Goal: Information Seeking & Learning: Find specific page/section

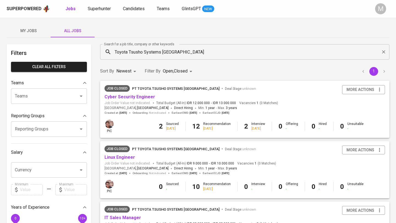
click at [30, 10] on div "Superpowered" at bounding box center [24, 9] width 35 height 6
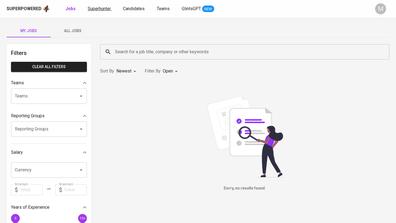
click at [94, 7] on span "Superhunter" at bounding box center [99, 8] width 23 height 5
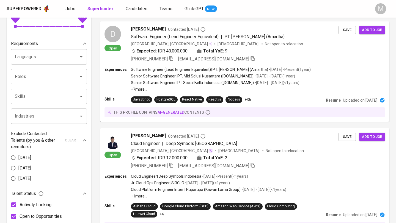
scroll to position [159, 0]
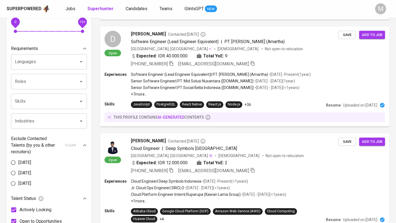
click at [38, 104] on input "Skills" at bounding box center [40, 101] width 55 height 10
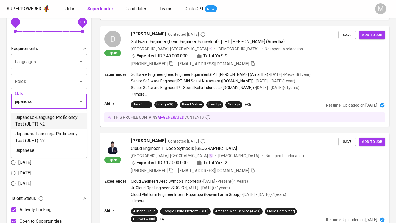
click at [68, 116] on li "Japanese-Language Proficiency Test (JLPT) N2" at bounding box center [49, 121] width 76 height 16
type input "japanese"
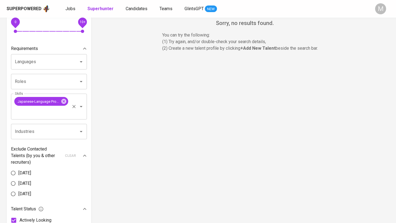
click at [57, 113] on input "Skills" at bounding box center [40, 112] width 55 height 10
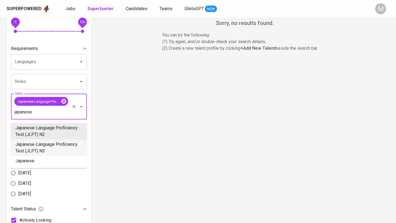
click at [57, 154] on li "Japanese-Language Proficiency Test (JLPT) N3" at bounding box center [49, 148] width 76 height 16
type input "japanese"
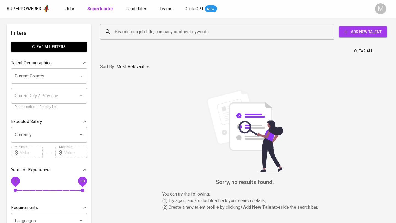
click at [66, 74] on input "Current Country" at bounding box center [40, 76] width 55 height 10
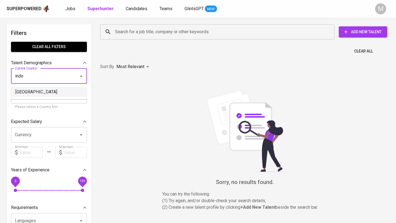
click at [64, 94] on li "[GEOGRAPHIC_DATA]" at bounding box center [49, 92] width 76 height 10
type input "[GEOGRAPHIC_DATA]"
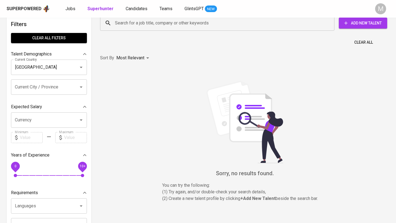
scroll to position [7, 0]
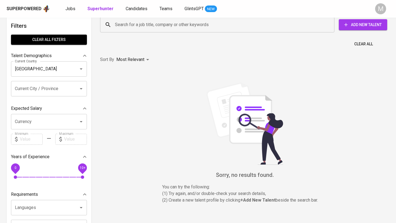
click at [28, 6] on div "Superpowered" at bounding box center [24, 9] width 35 height 6
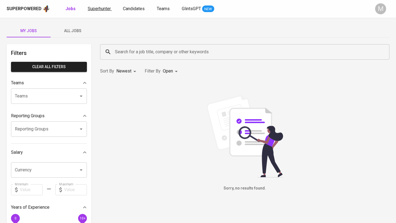
click at [91, 8] on span "Superhunter" at bounding box center [99, 8] width 23 height 5
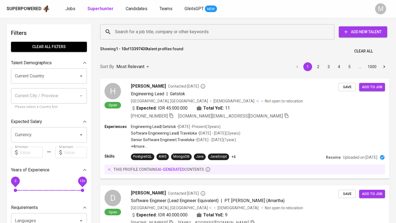
click at [135, 34] on input "Search for a job title, company or other keywords" at bounding box center [218, 32] width 210 height 10
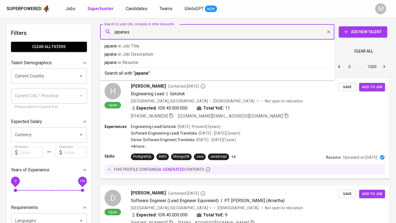
type input "japanese"
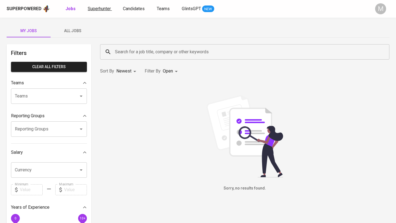
click at [106, 10] on span "Superhunter" at bounding box center [99, 8] width 23 height 5
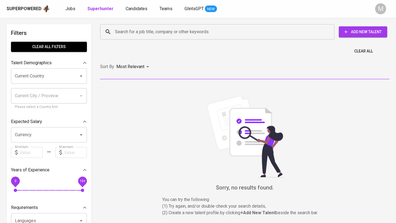
click at [135, 33] on input "Search for a job title, company or other keywords" at bounding box center [218, 32] width 210 height 10
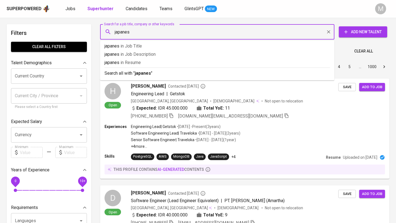
type input "japanese"
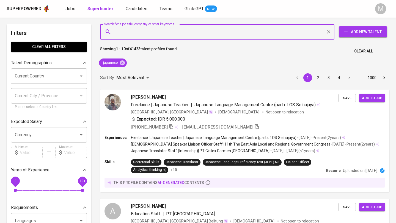
click at [62, 77] on input "Current Country" at bounding box center [40, 76] width 55 height 10
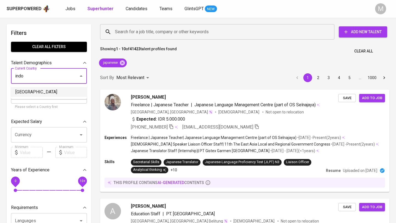
click at [63, 91] on li "[GEOGRAPHIC_DATA]" at bounding box center [49, 92] width 76 height 10
type input "[GEOGRAPHIC_DATA]"
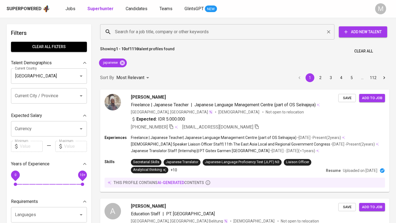
click at [156, 34] on input "Search for a job title, company or other keywords" at bounding box center [218, 32] width 210 height 10
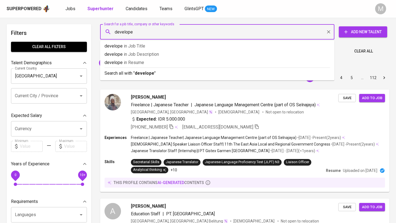
type input "developer"
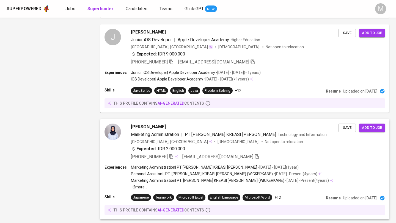
scroll to position [602, 0]
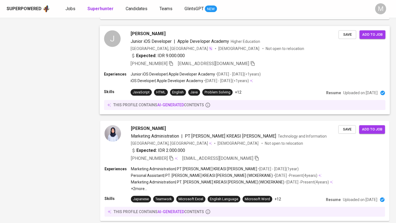
click at [266, 60] on div "[PHONE_NUMBER] [EMAIL_ADDRESS][DOMAIN_NAME]" at bounding box center [235, 63] width 208 height 7
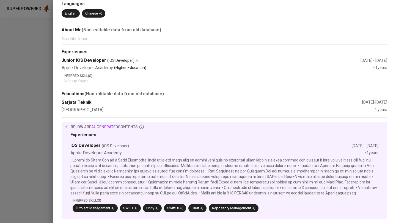
scroll to position [0, 0]
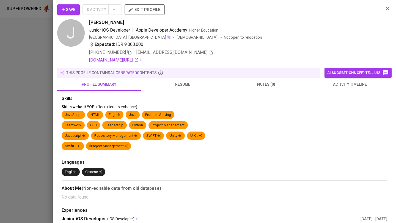
click at [179, 83] on span "resume" at bounding box center [182, 84] width 77 height 7
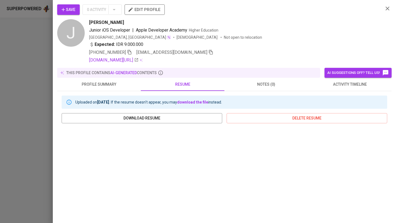
click at [388, 9] on icon "button" at bounding box center [387, 8] width 7 height 7
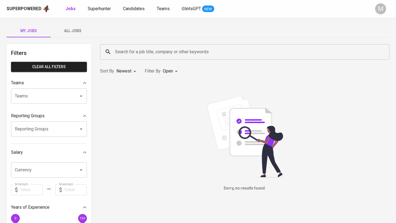
click at [71, 34] on span "All Jobs" at bounding box center [72, 30] width 37 height 7
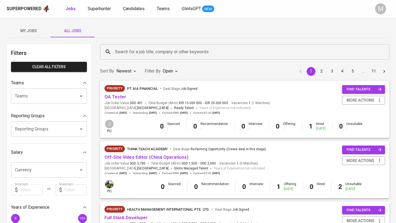
click at [161, 52] on input "Search for a job title, company or other keywords" at bounding box center [245, 52] width 265 height 10
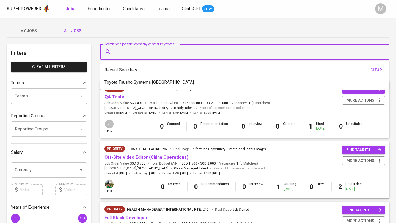
paste input "toyota tsusho systems indonesia"
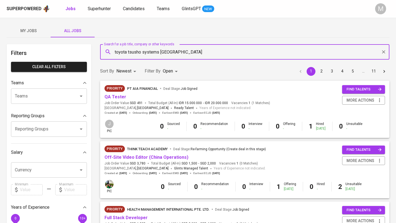
type input "toyota tsusho systems indonesia"
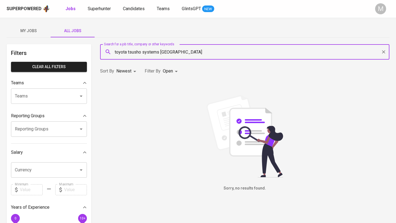
click at [173, 72] on body "Superpowered Jobs Superhunter Candidates Teams GlintsGPT NEW M My Jobs All Jobs…" at bounding box center [198, 187] width 396 height 375
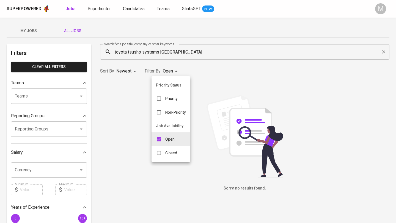
click at [174, 156] on div "Closed" at bounding box center [166, 153] width 30 height 10
type input "OPEN,CLOSE"
checkbox input "true"
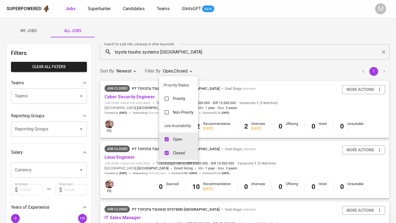
click at [238, 29] on div at bounding box center [198, 111] width 396 height 223
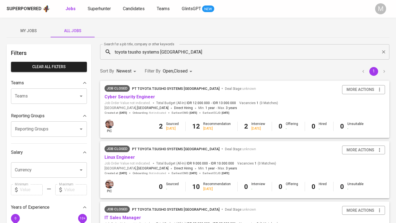
click at [310, 110] on div "Job Closed PT Toyota Tsusho Systems Indonesia Deal Stage : unknown Cyber Securi…" at bounding box center [244, 100] width 280 height 30
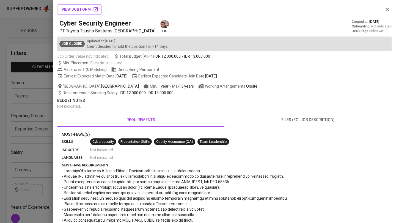
click at [299, 122] on span "files (eg: job description)" at bounding box center [307, 119] width 160 height 7
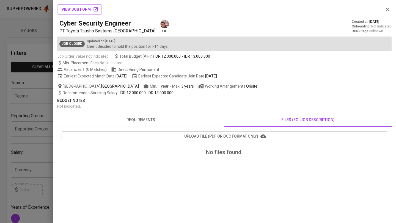
click at [181, 117] on span "requirements" at bounding box center [140, 119] width 160 height 7
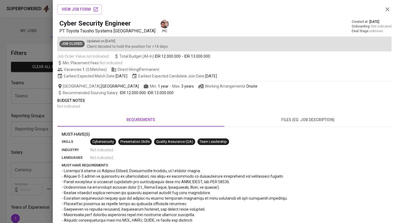
click at [387, 10] on icon "button" at bounding box center [387, 9] width 4 height 4
